Goal: Navigation & Orientation: Find specific page/section

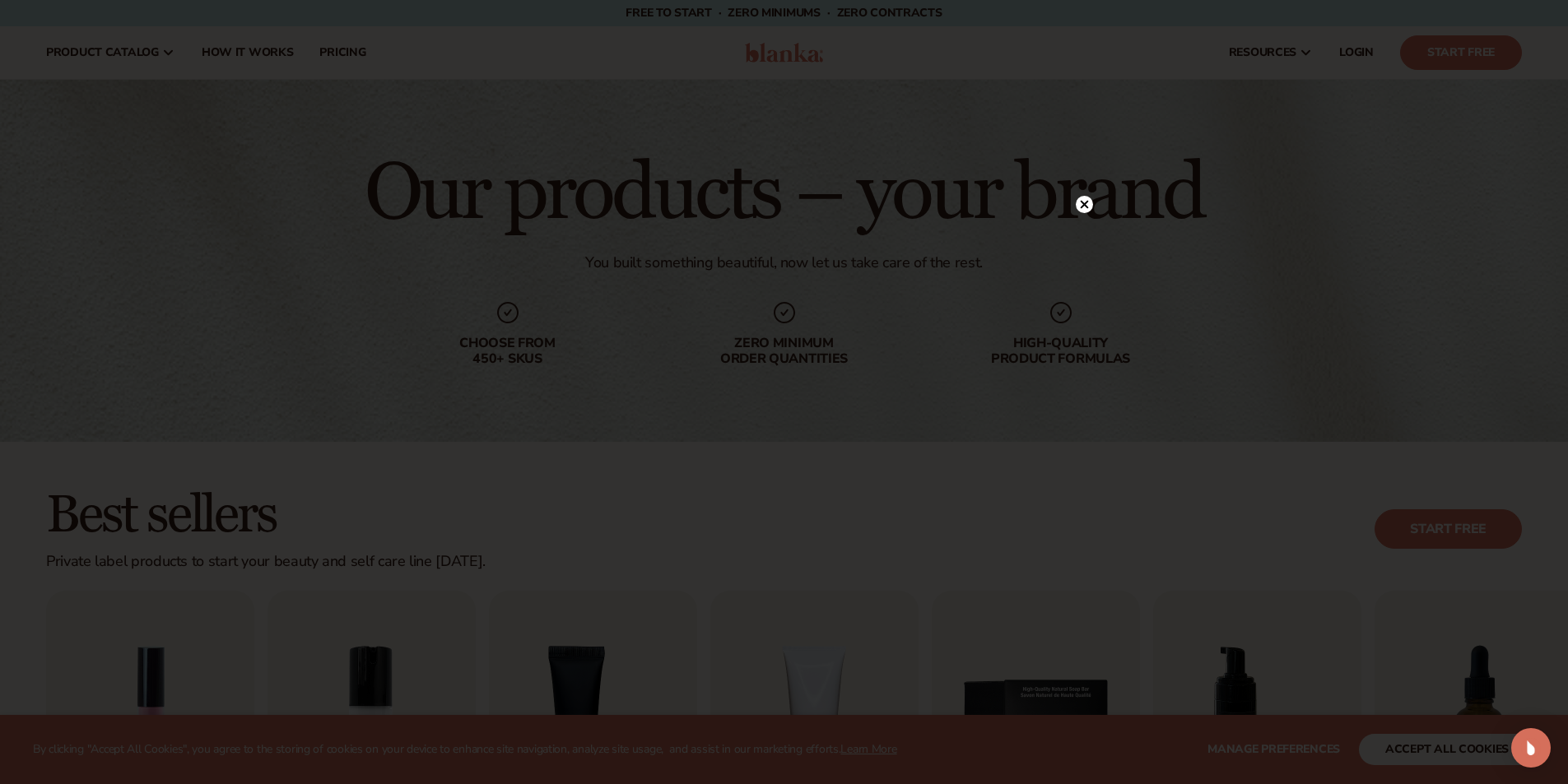
drag, startPoint x: 1105, startPoint y: 3, endPoint x: 1083, endPoint y: 203, distance: 201.2
click at [1083, 203] on icon at bounding box center [1084, 205] width 9 height 9
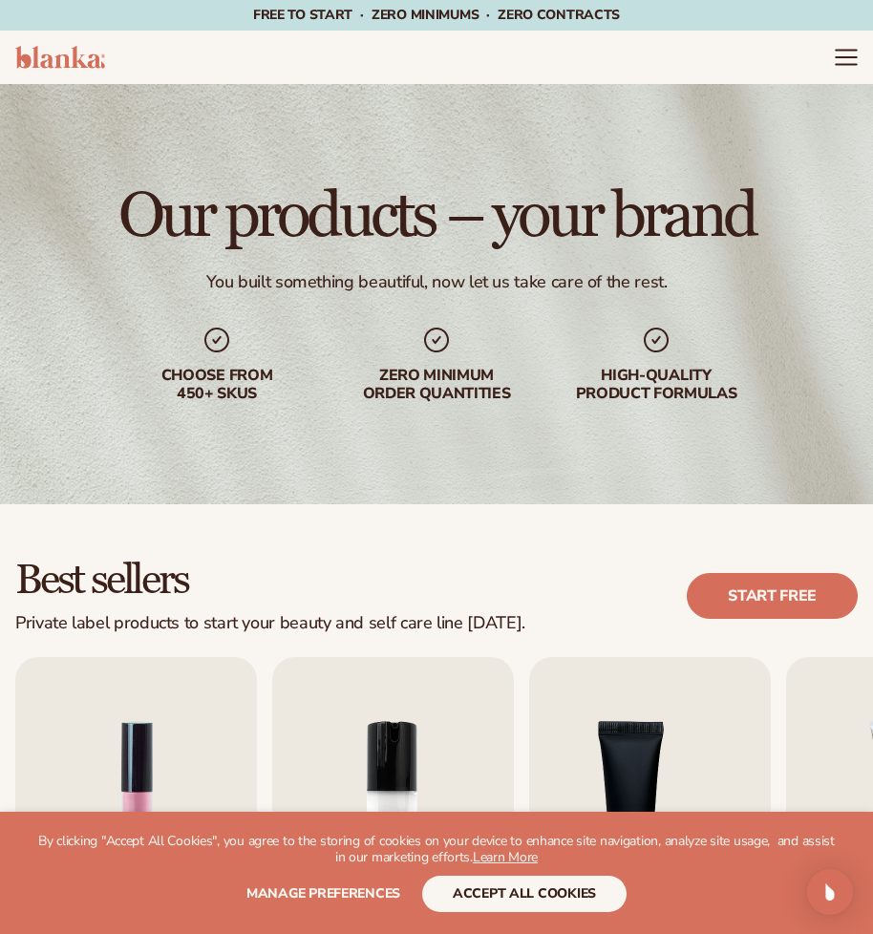
click at [845, 61] on icon "Menu" at bounding box center [846, 57] width 25 height 25
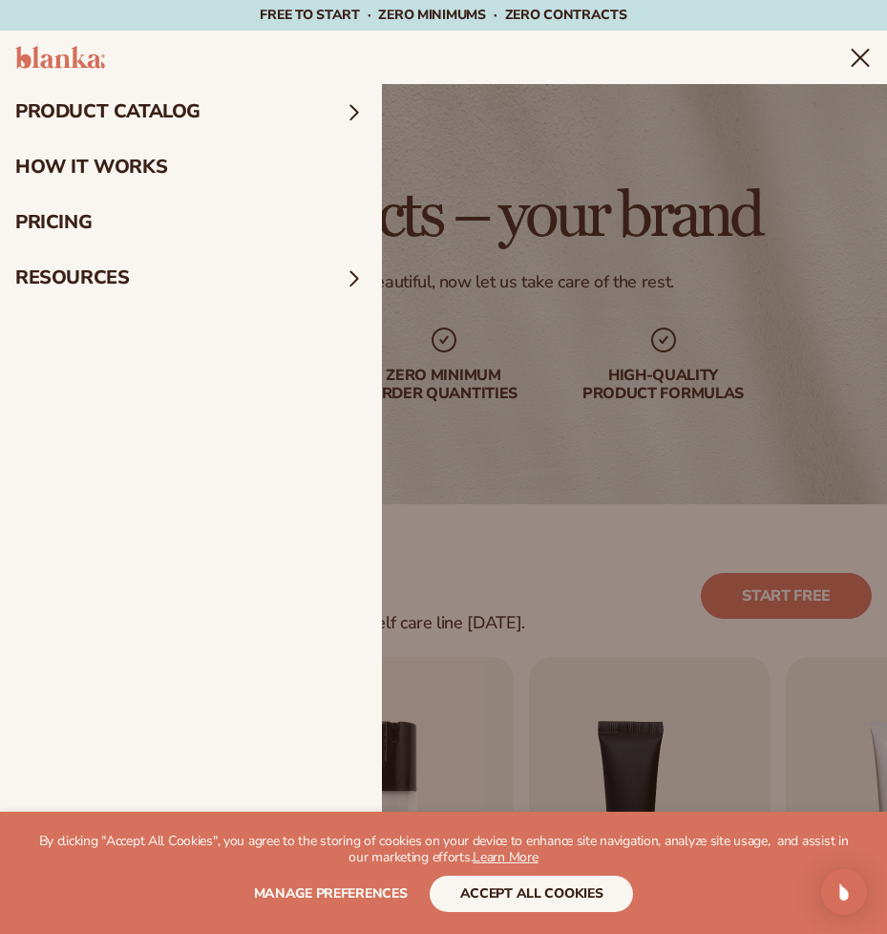
click at [233, 111] on summary "product catalog" at bounding box center [191, 111] width 382 height 55
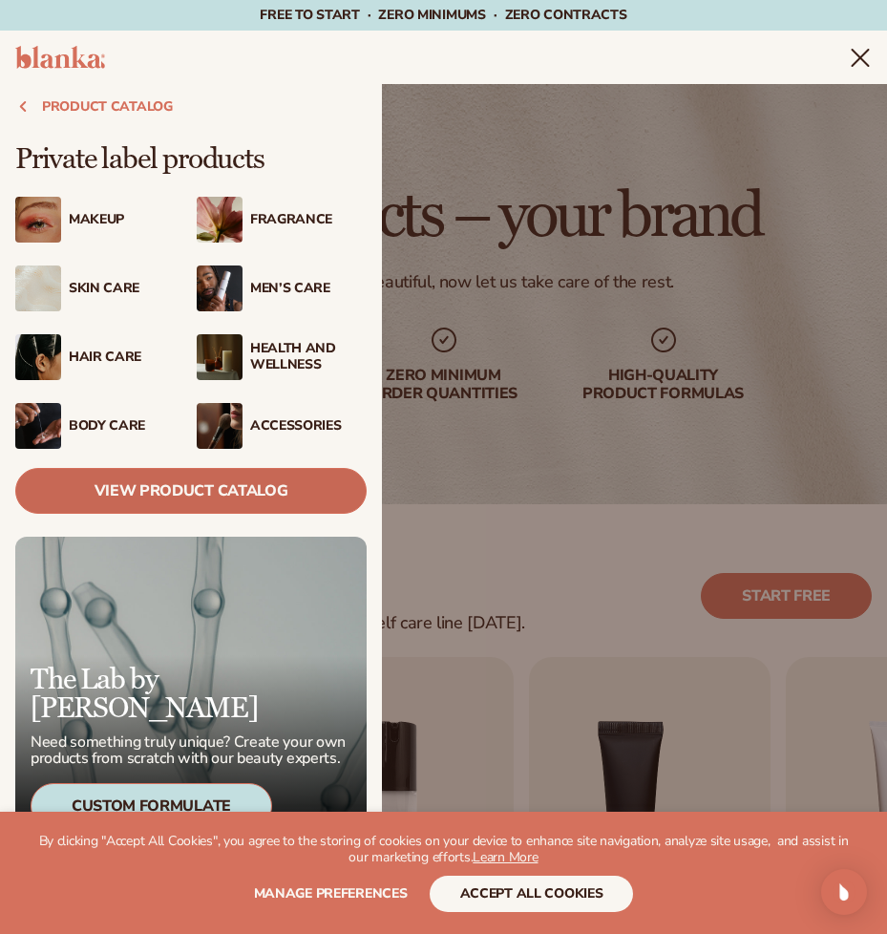
click at [194, 492] on link "View Product Catalog" at bounding box center [191, 491] width 352 height 46
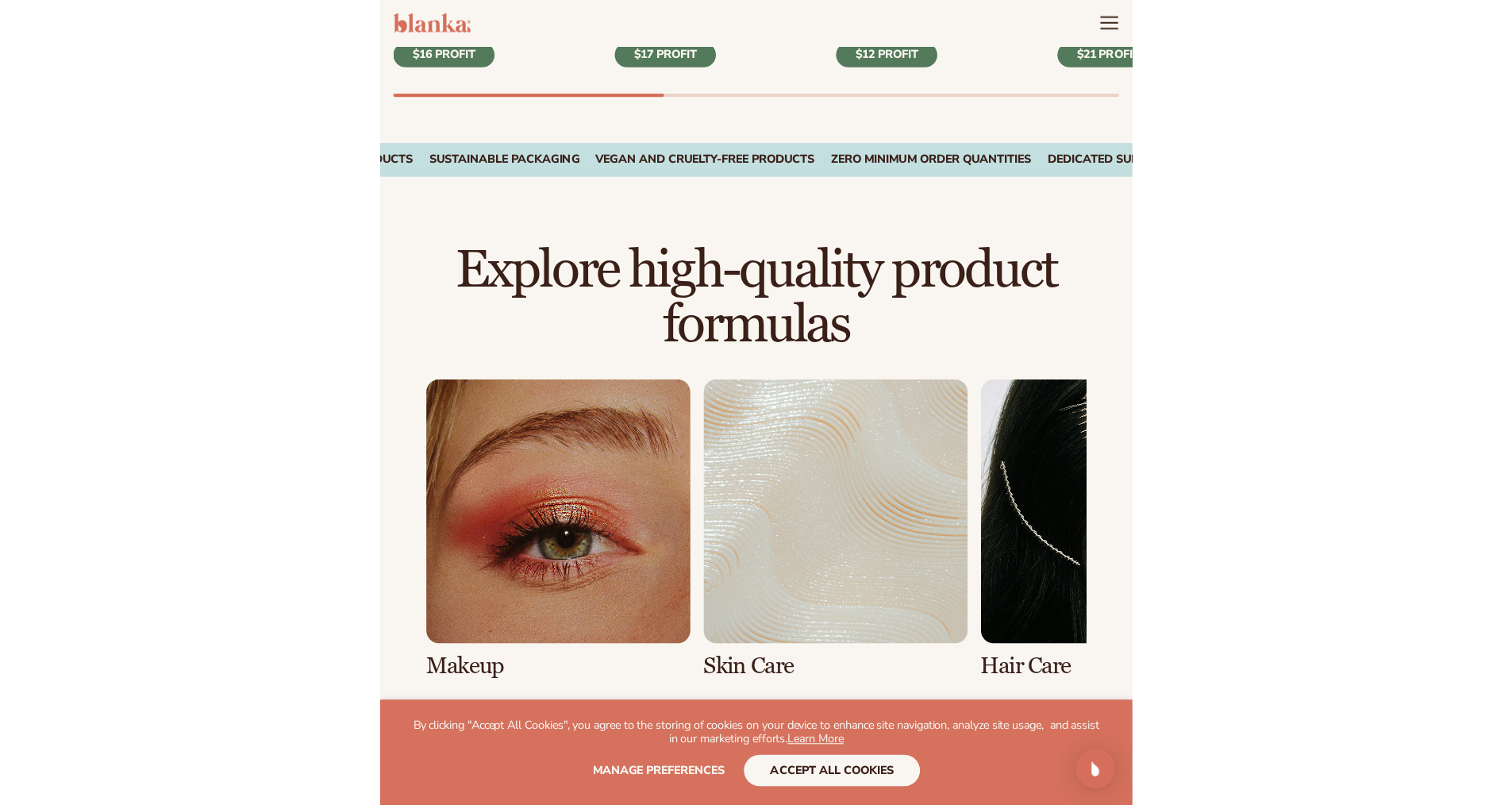
scroll to position [556, 0]
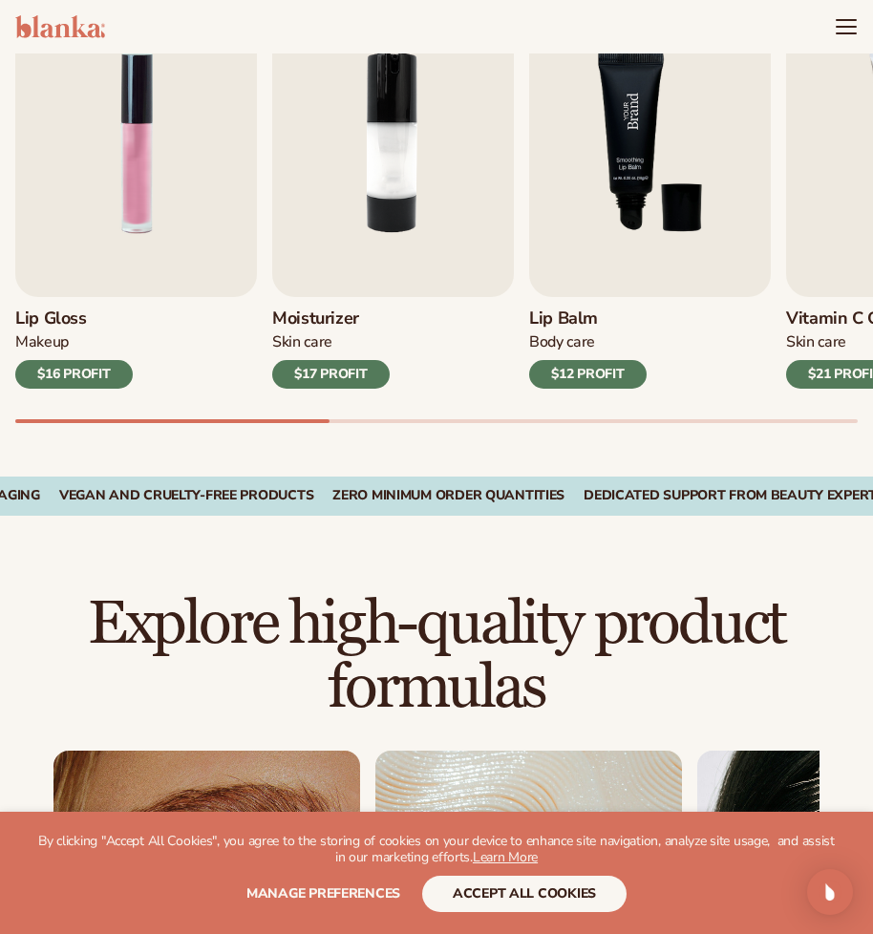
click at [612, 200] on img "3 / 9" at bounding box center [650, 143] width 242 height 309
click at [840, 31] on icon "Menu" at bounding box center [846, 26] width 25 height 25
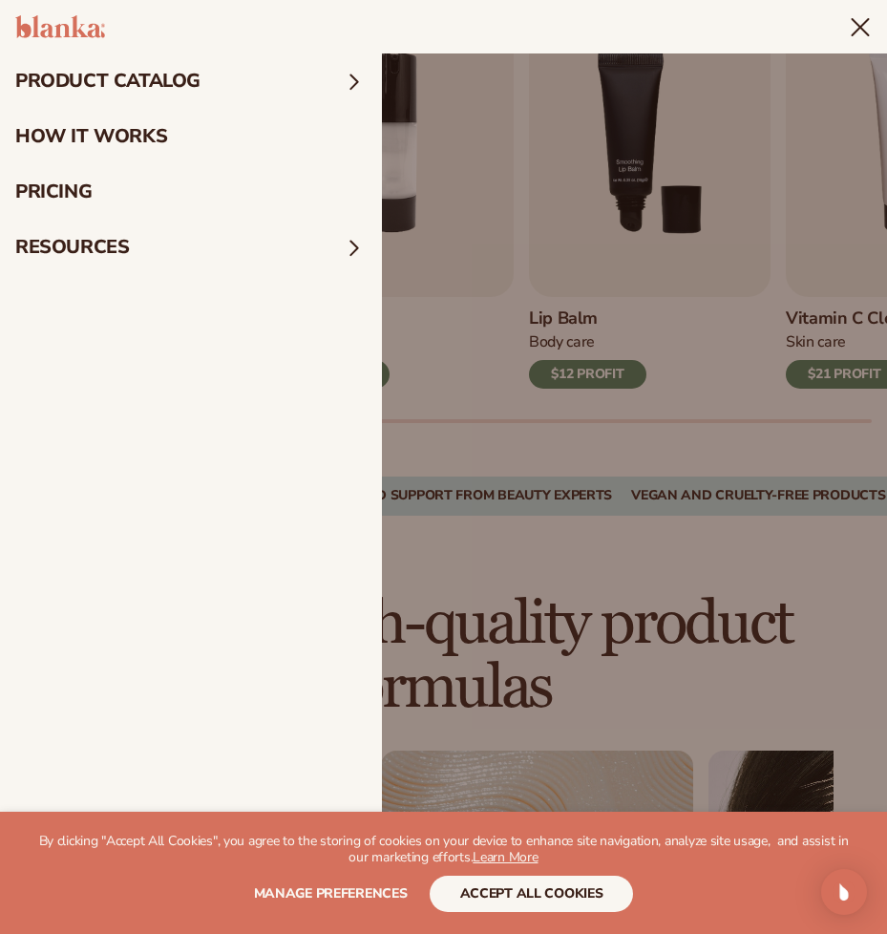
click at [837, 31] on header "Cart product catalog The Lab by Blanka" at bounding box center [443, 26] width 887 height 53
click at [849, 38] on summary "Menu" at bounding box center [860, 26] width 23 height 23
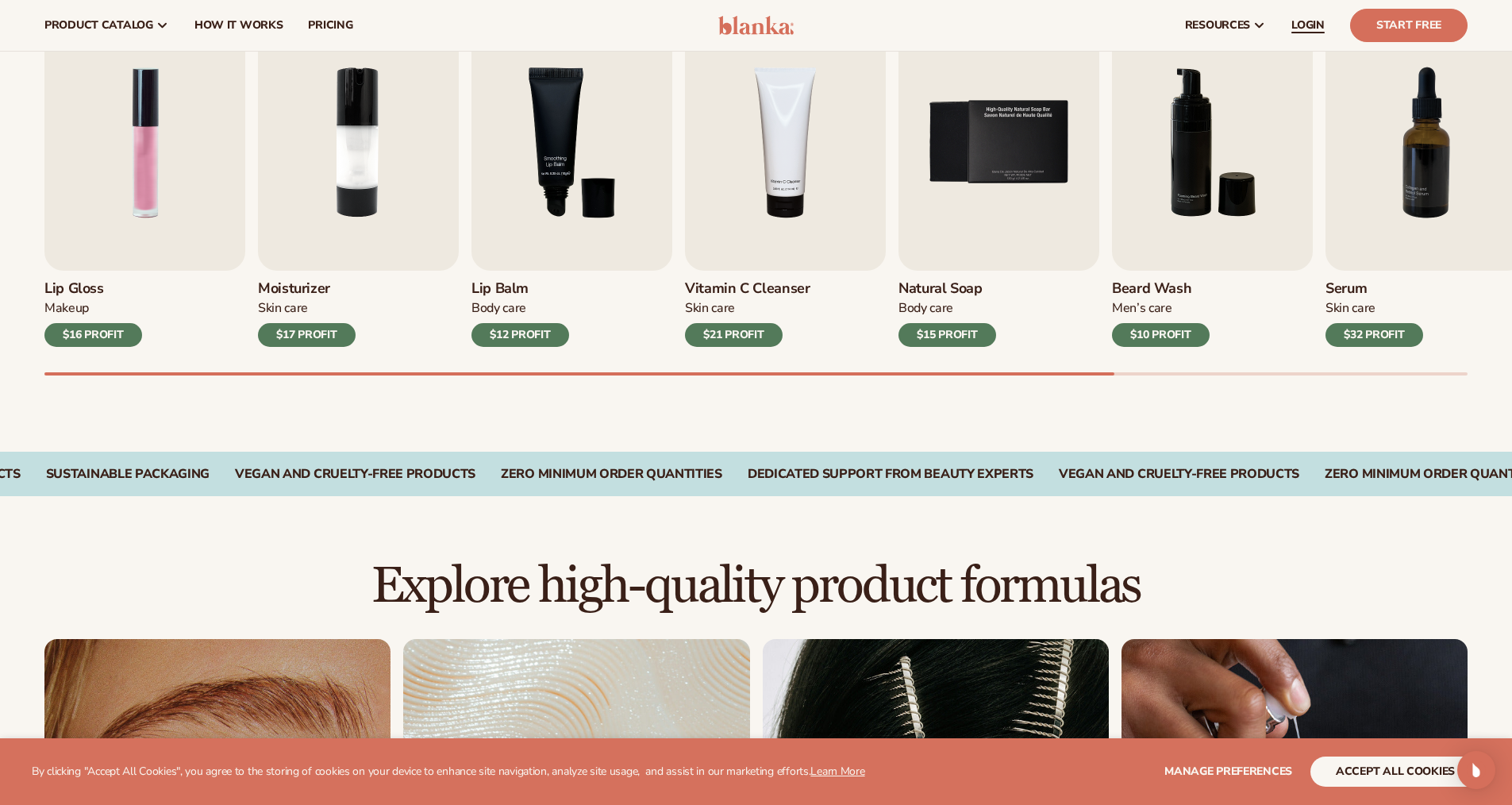
click at [724, 32] on span "LOGIN" at bounding box center [1308, 25] width 33 height 12
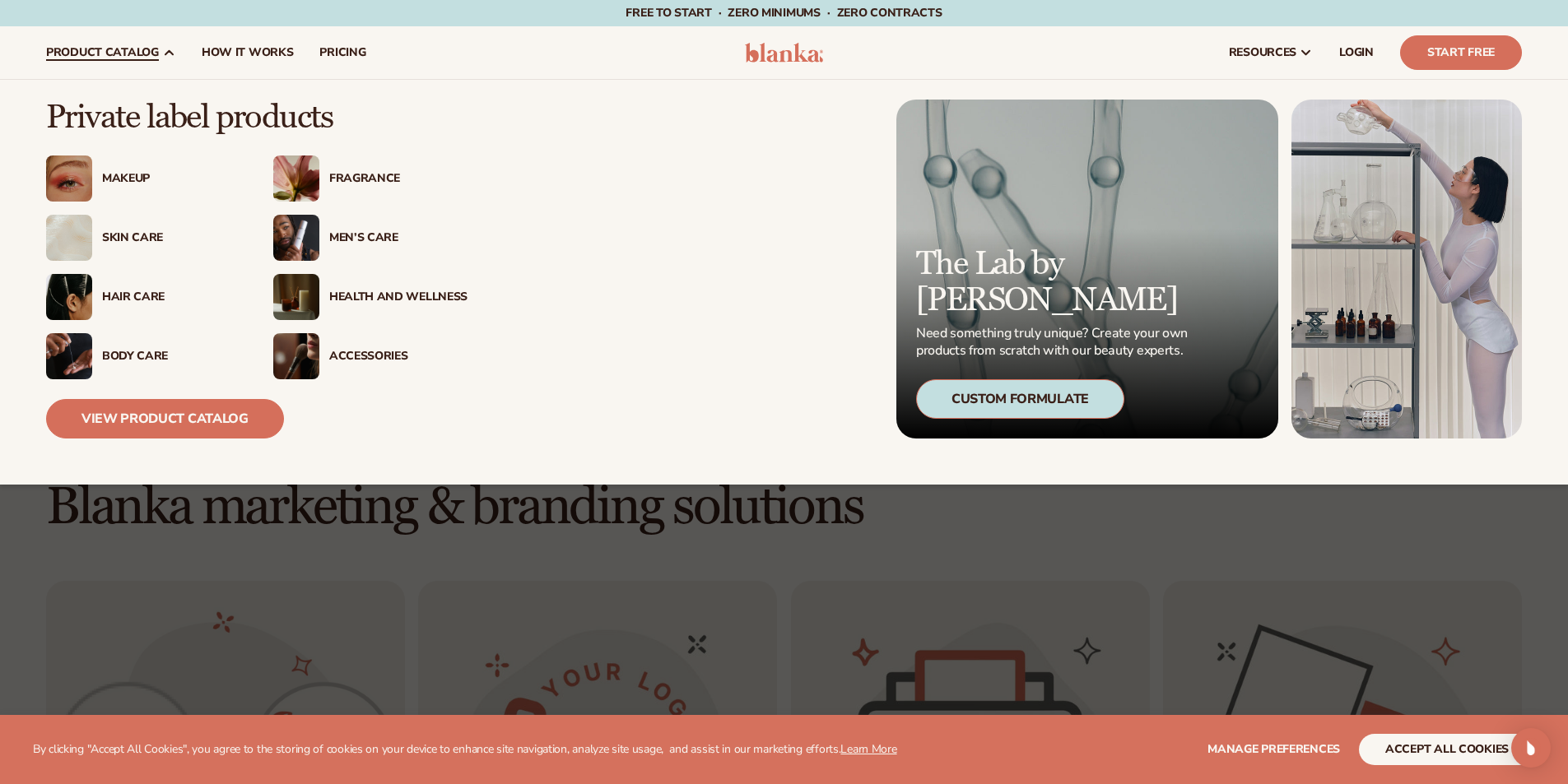
click at [149, 57] on span "product catalog" at bounding box center [102, 52] width 113 height 13
click at [124, 421] on link "View Product Catalog" at bounding box center [165, 419] width 238 height 40
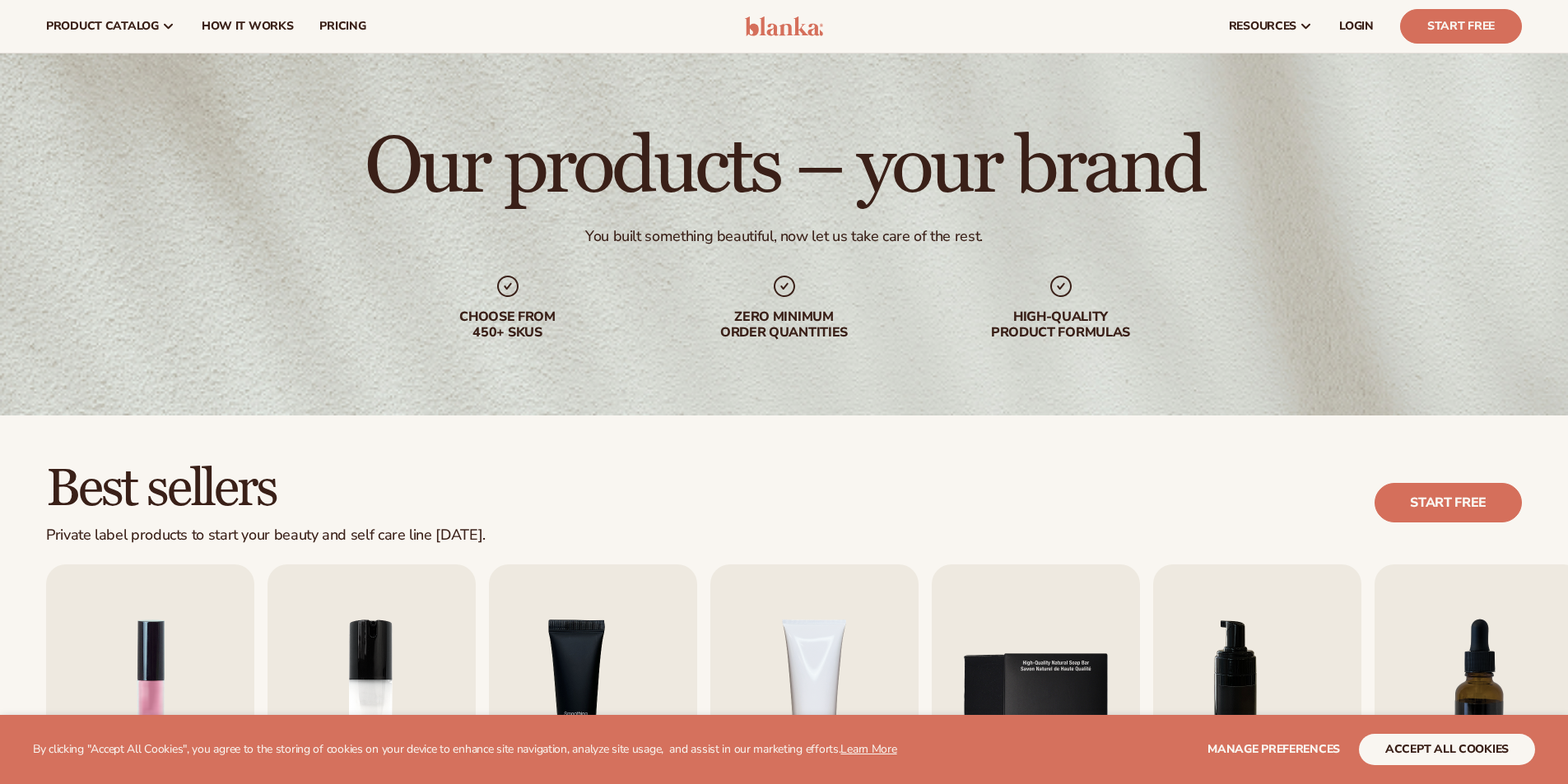
scroll to position [412, 0]
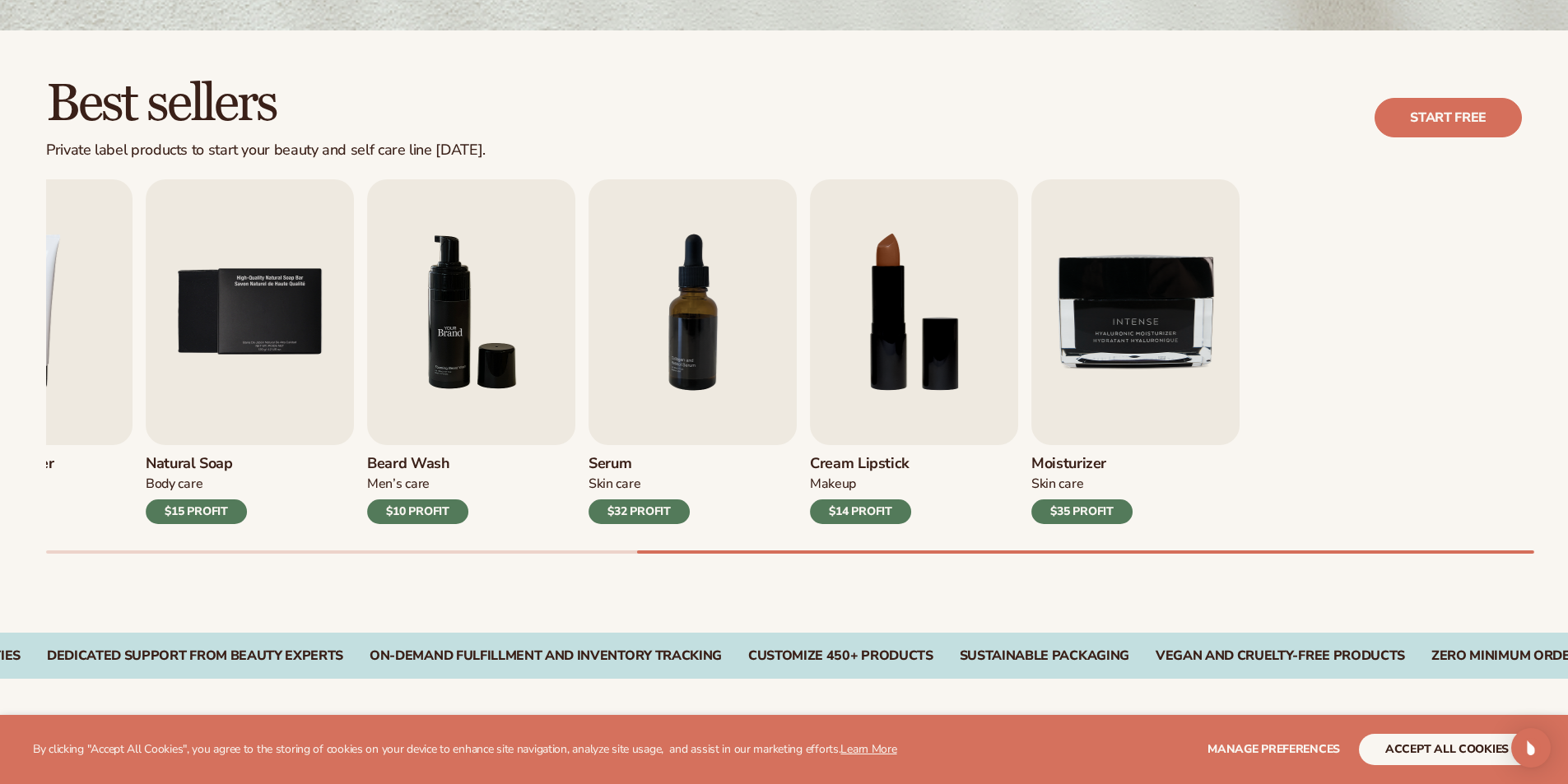
click at [0, 302] on div "Best sellers Private label products to start your beauty and self care line [DA…" at bounding box center [784, 331] width 1568 height 602
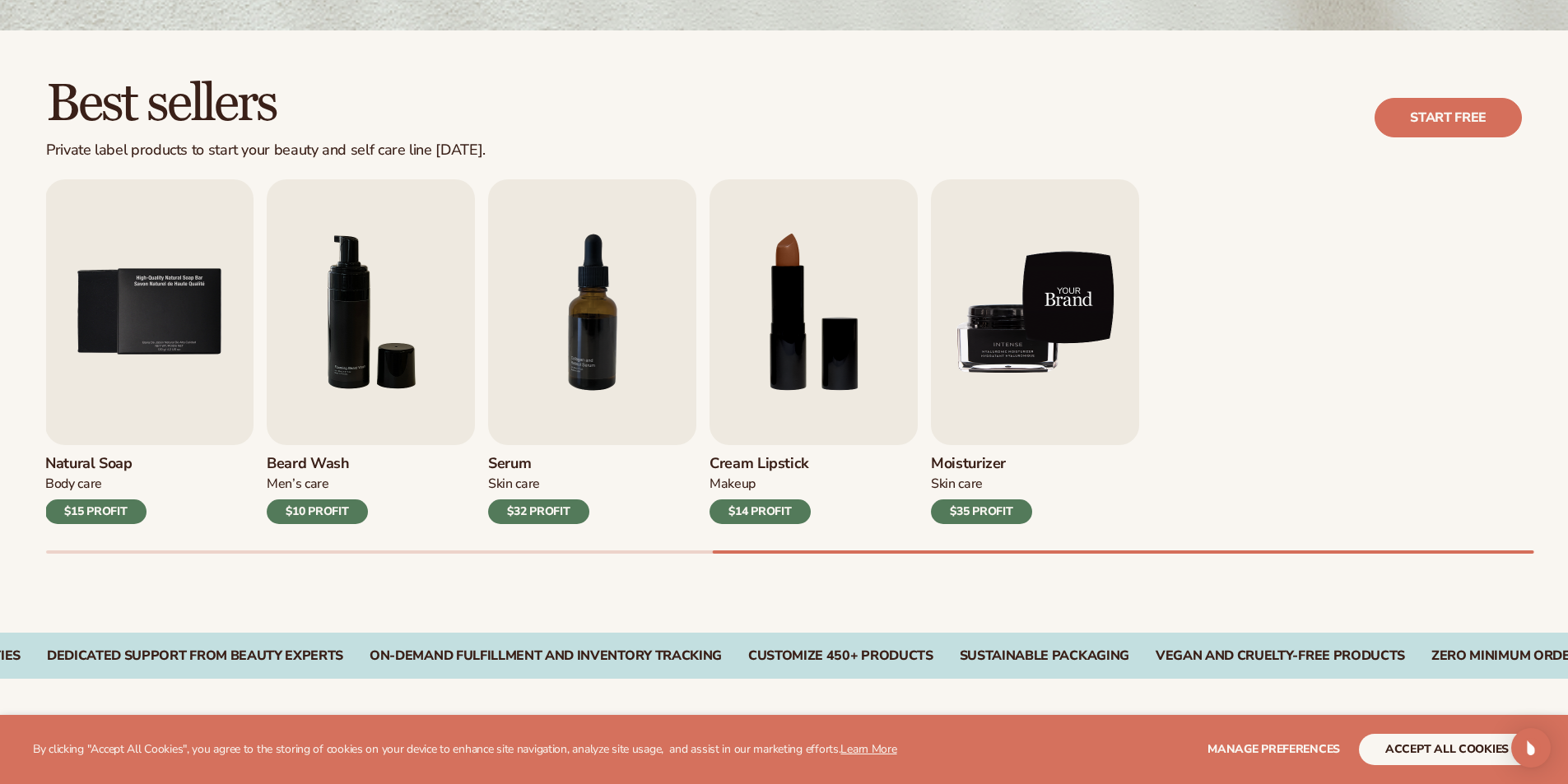
click at [0, 306] on div "Best sellers Private label products to start your beauty and self care line [DA…" at bounding box center [784, 331] width 1568 height 602
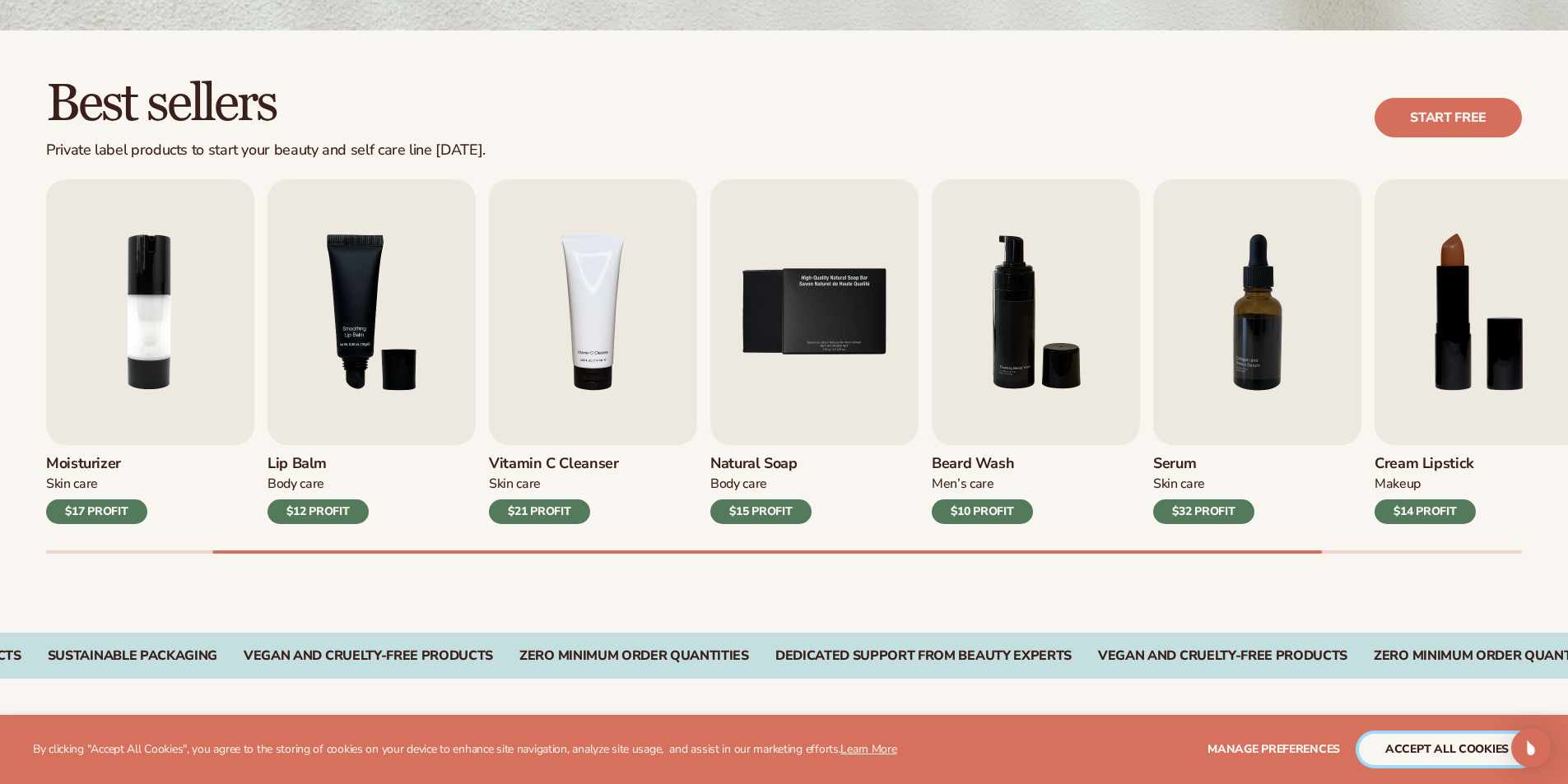
click at [1434, 749] on button "accept all cookies" at bounding box center [1447, 750] width 176 height 31
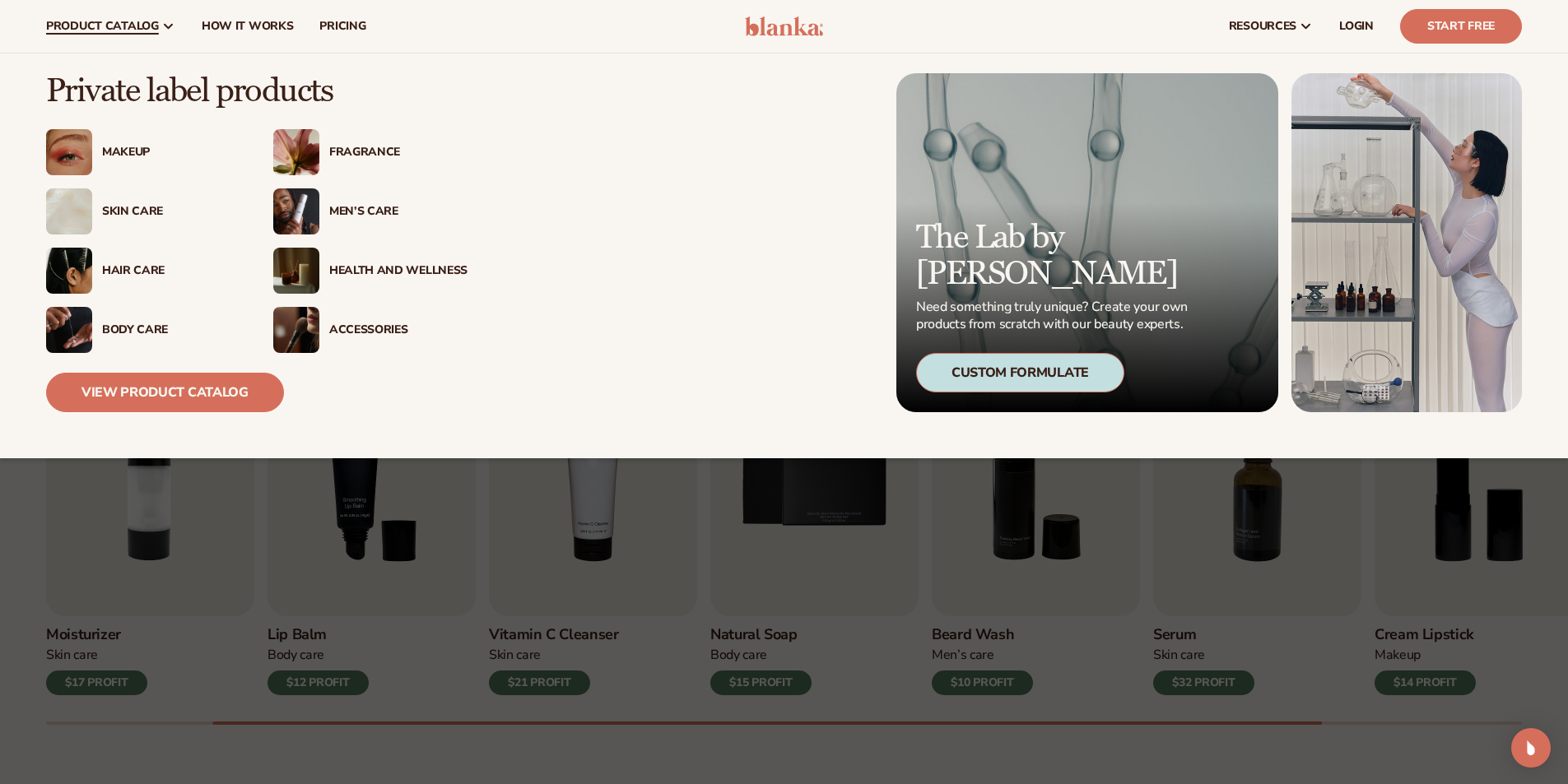
scroll to position [83, 0]
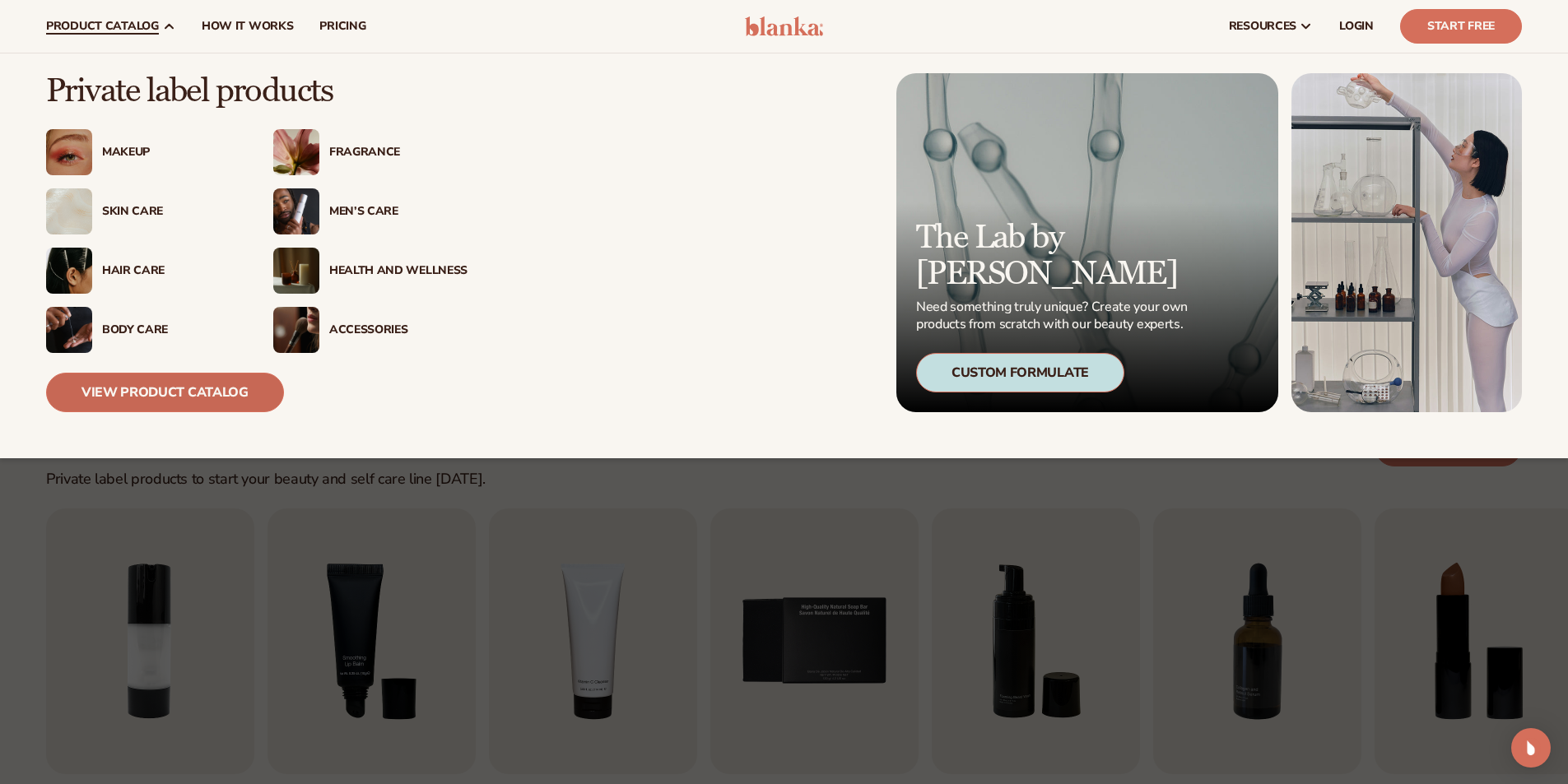
click at [168, 390] on link "View Product Catalog" at bounding box center [165, 393] width 238 height 40
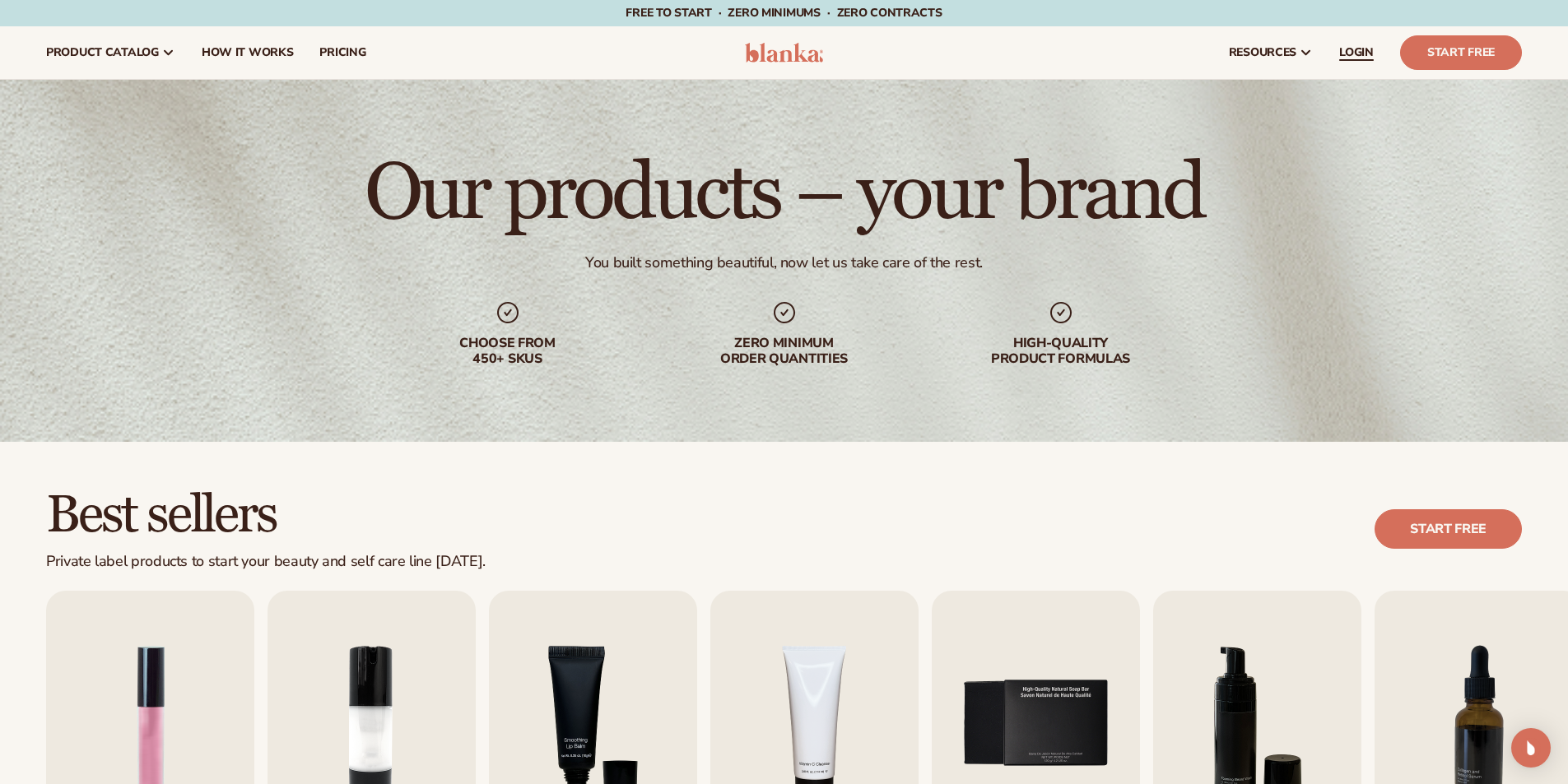
click at [1365, 47] on span "LOGIN" at bounding box center [1356, 52] width 34 height 13
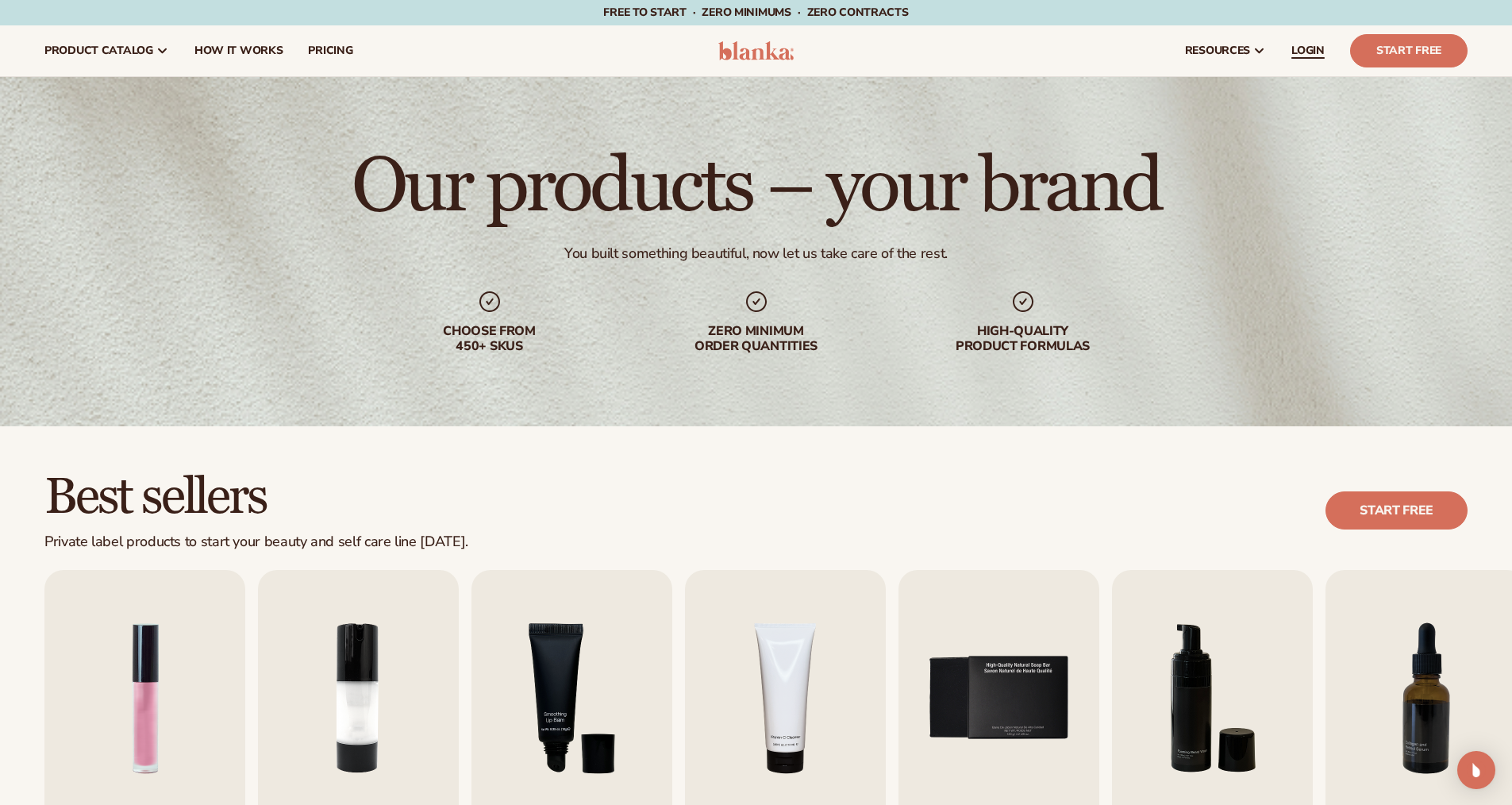
click at [1312, 52] on span "LOGIN" at bounding box center [1308, 50] width 33 height 12
